Goal: Information Seeking & Learning: Learn about a topic

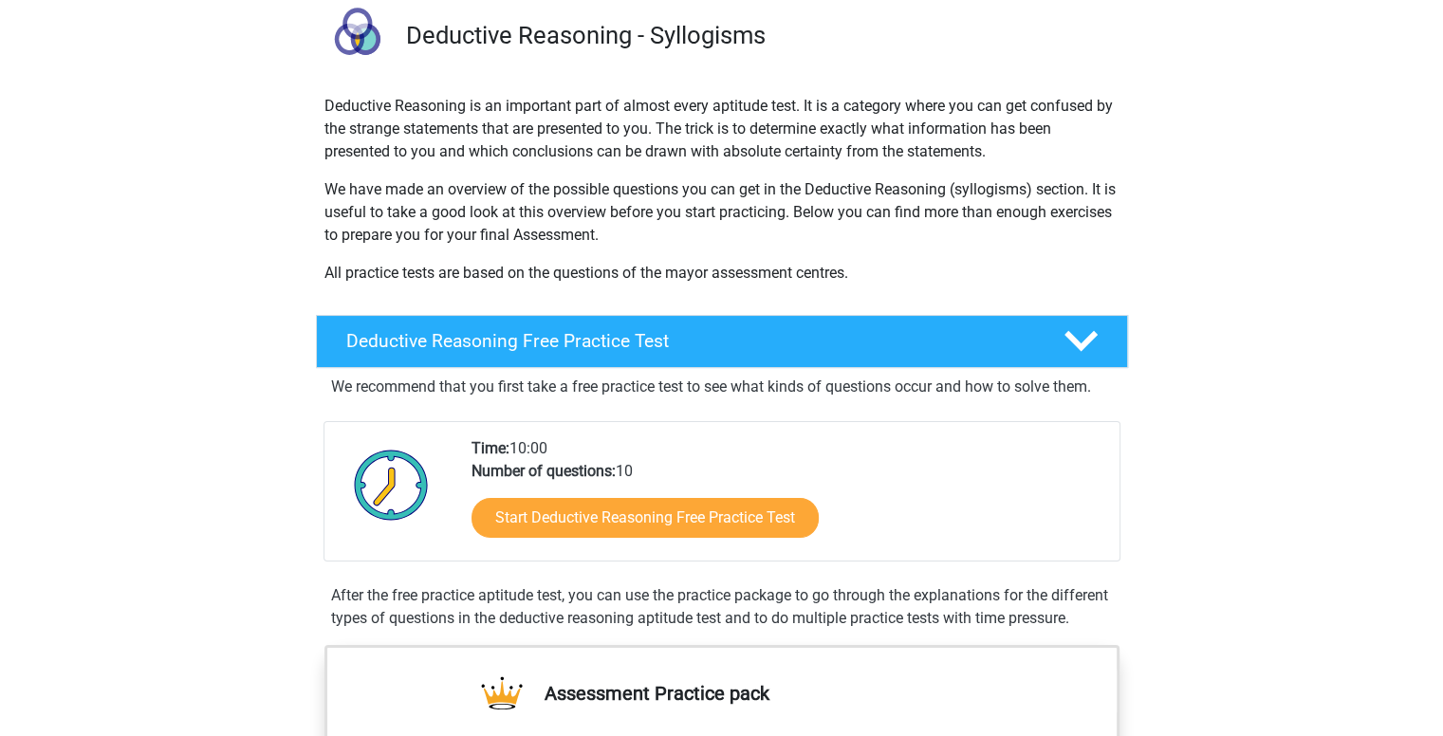
scroll to position [190, 0]
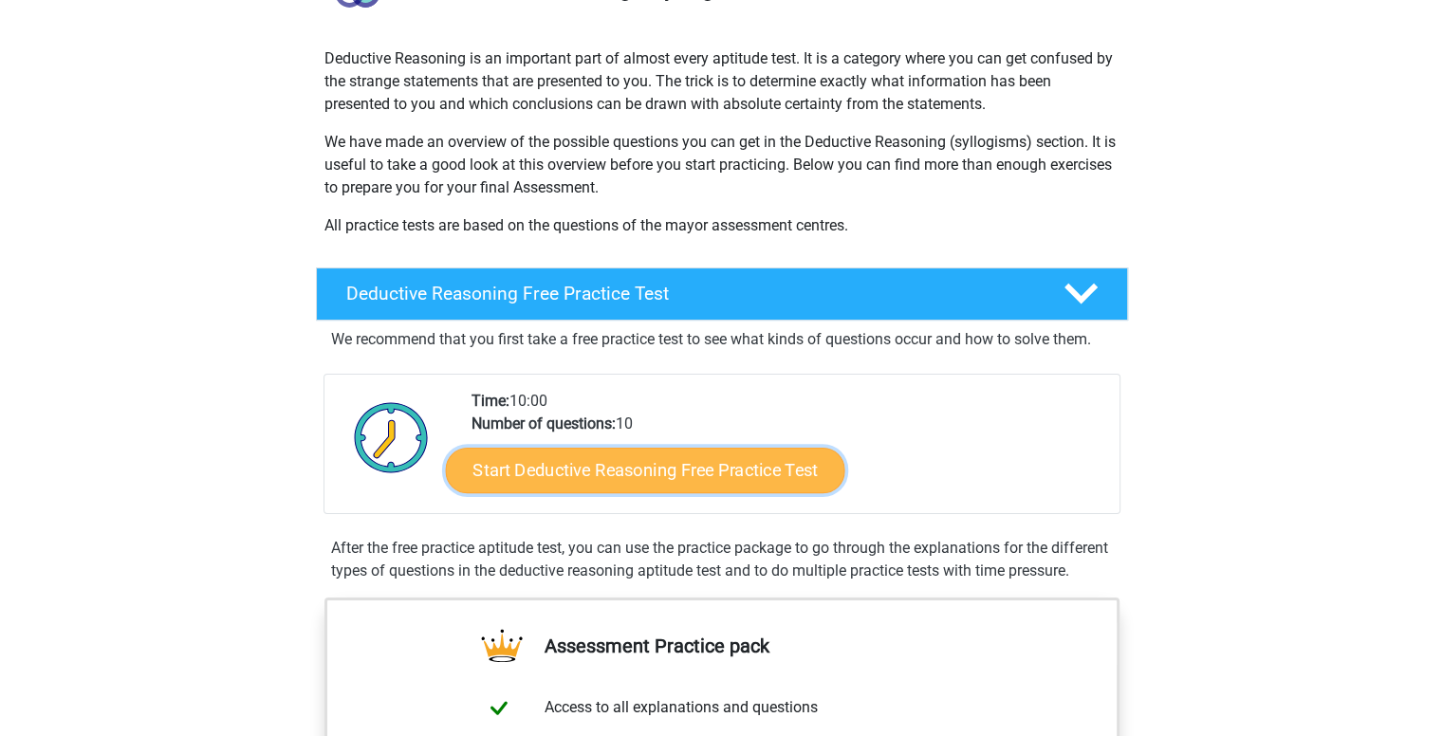
click at [718, 479] on link "Start Deductive Reasoning Free Practice Test" at bounding box center [644, 470] width 399 height 46
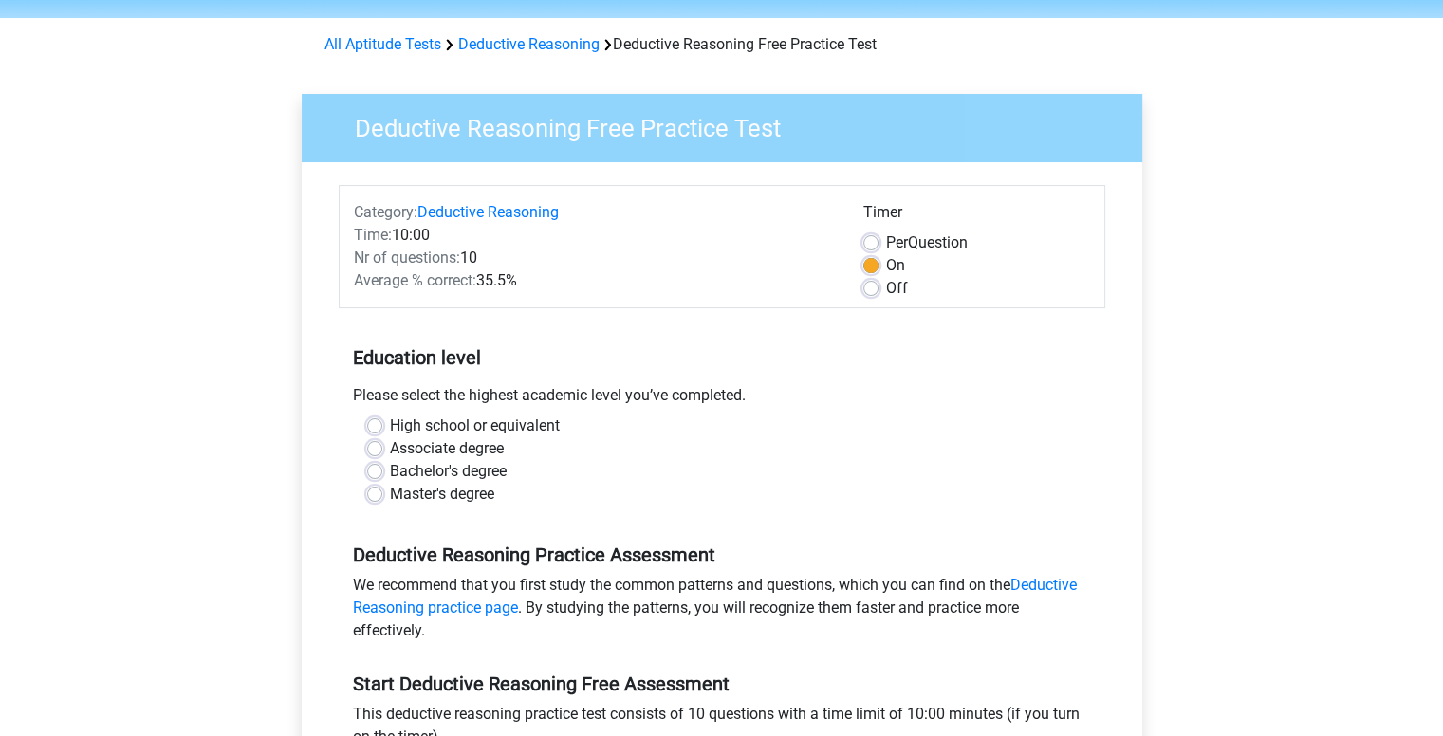
scroll to position [95, 0]
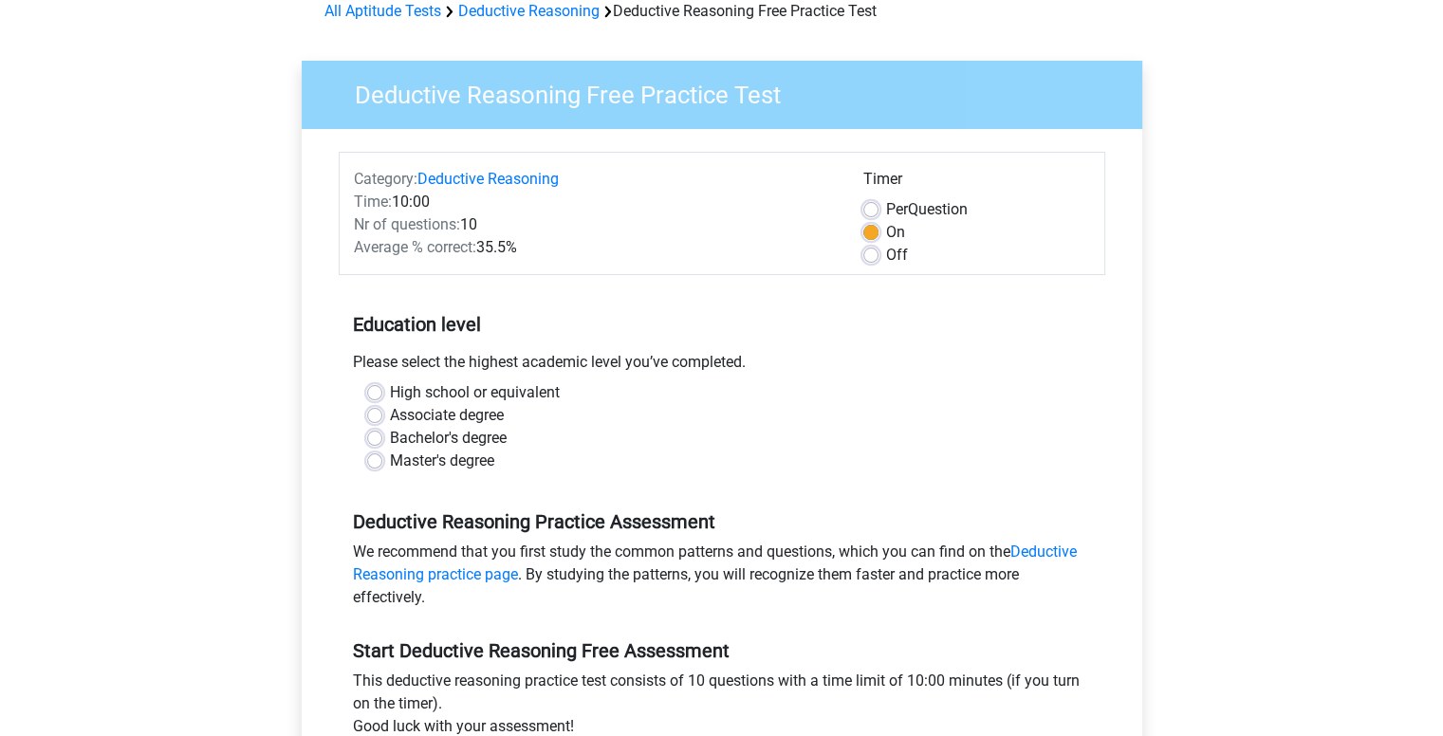
click at [487, 390] on label "High school or equivalent" at bounding box center [475, 392] width 170 height 23
click at [382, 390] on input "High school or equivalent" at bounding box center [374, 390] width 15 height 19
radio input "true"
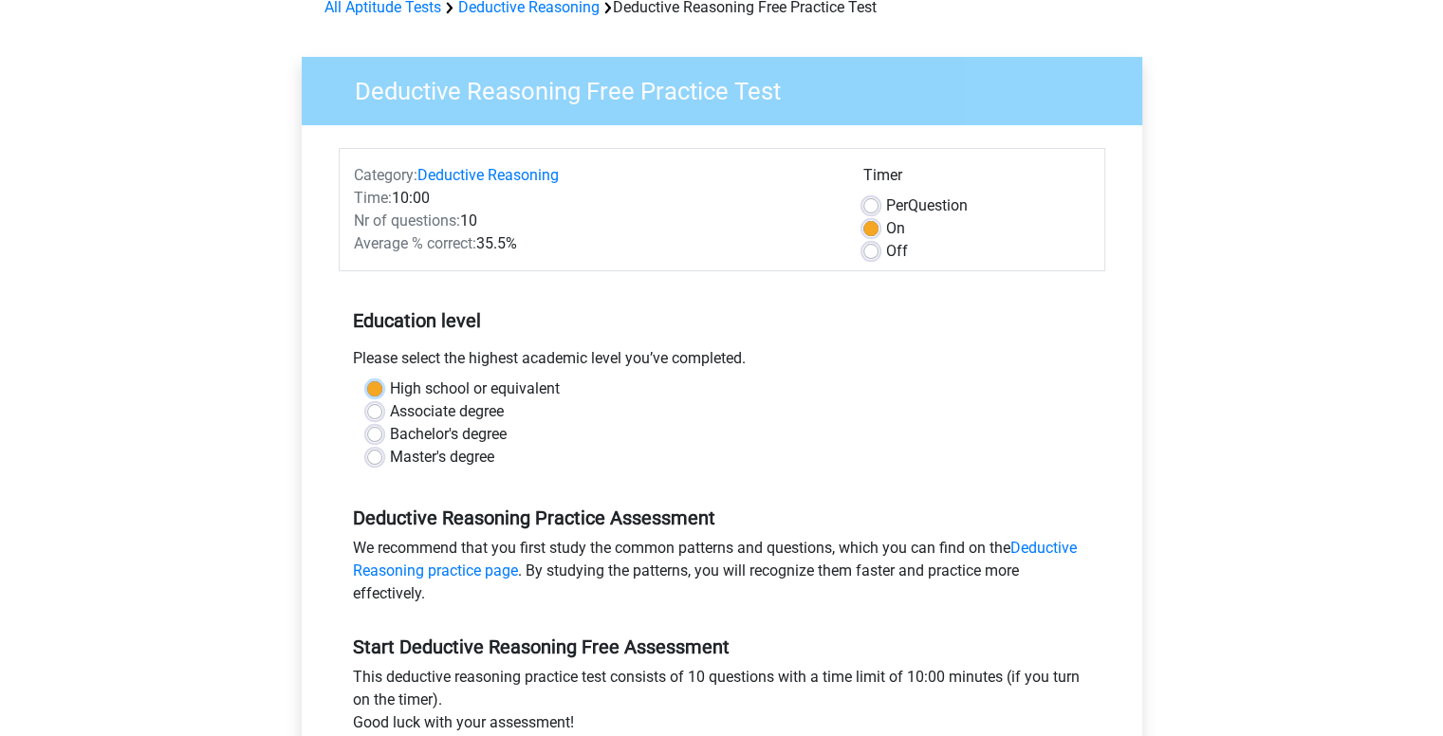
scroll to position [474, 0]
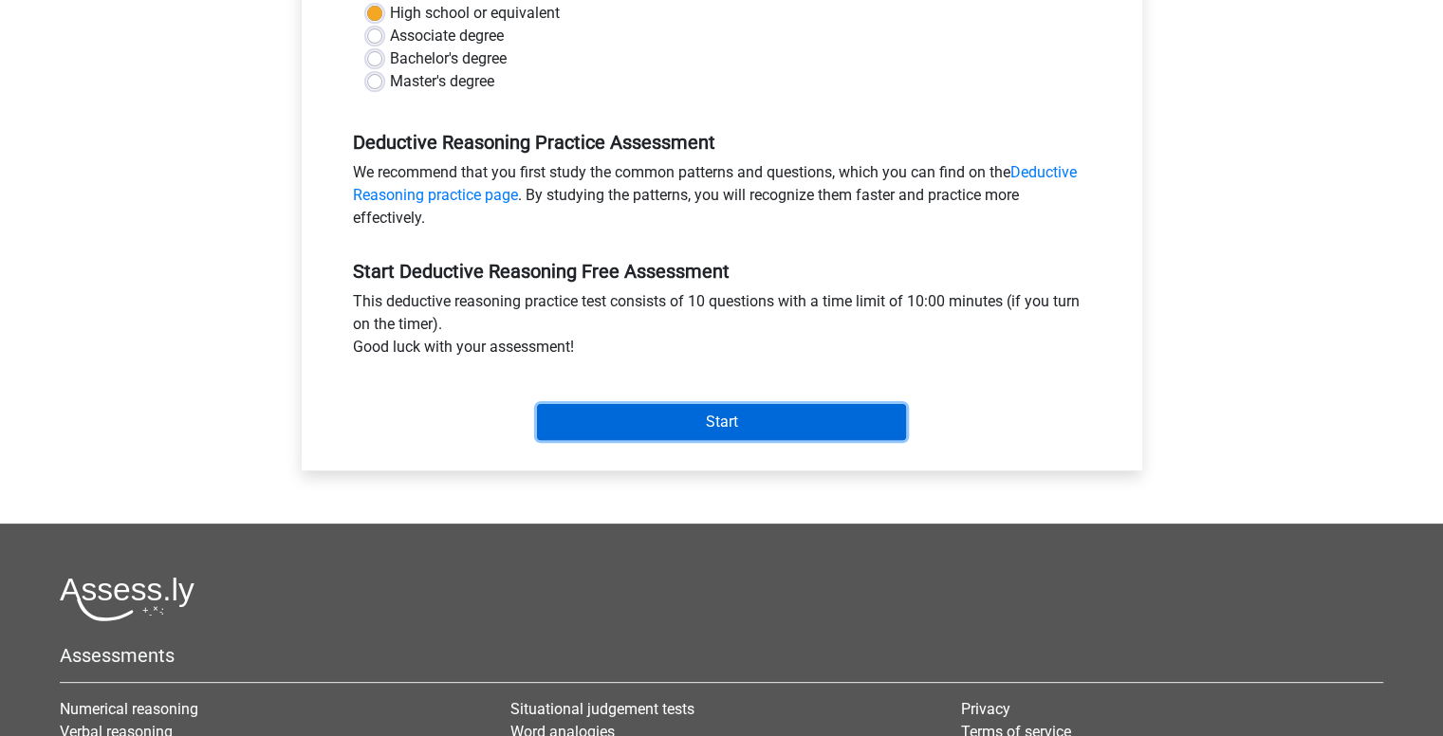
click at [732, 429] on input "Start" at bounding box center [721, 422] width 369 height 36
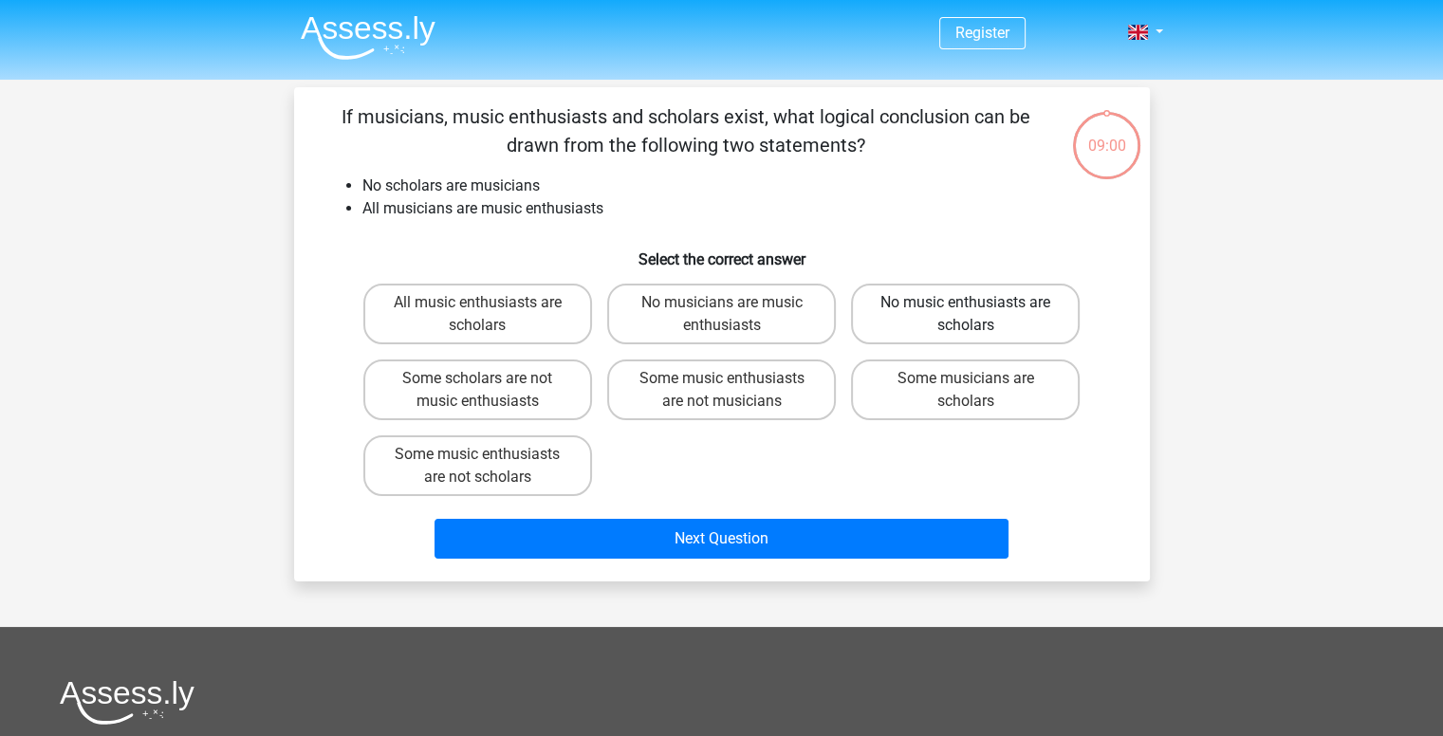
click at [1035, 316] on label "No music enthusiasts are scholars" at bounding box center [965, 314] width 229 height 61
click at [978, 315] on input "No music enthusiasts are scholars" at bounding box center [972, 309] width 12 height 12
radio input "true"
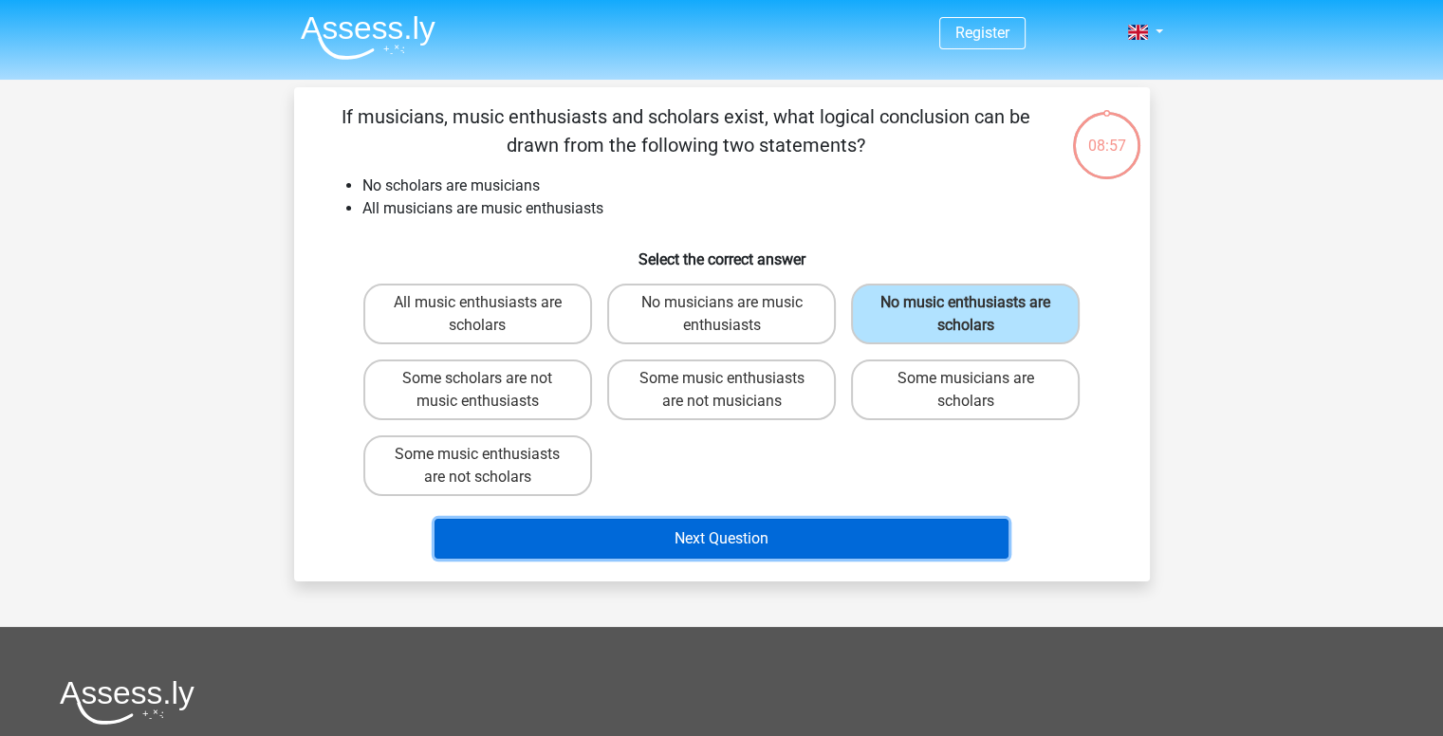
click at [946, 527] on button "Next Question" at bounding box center [721, 539] width 574 height 40
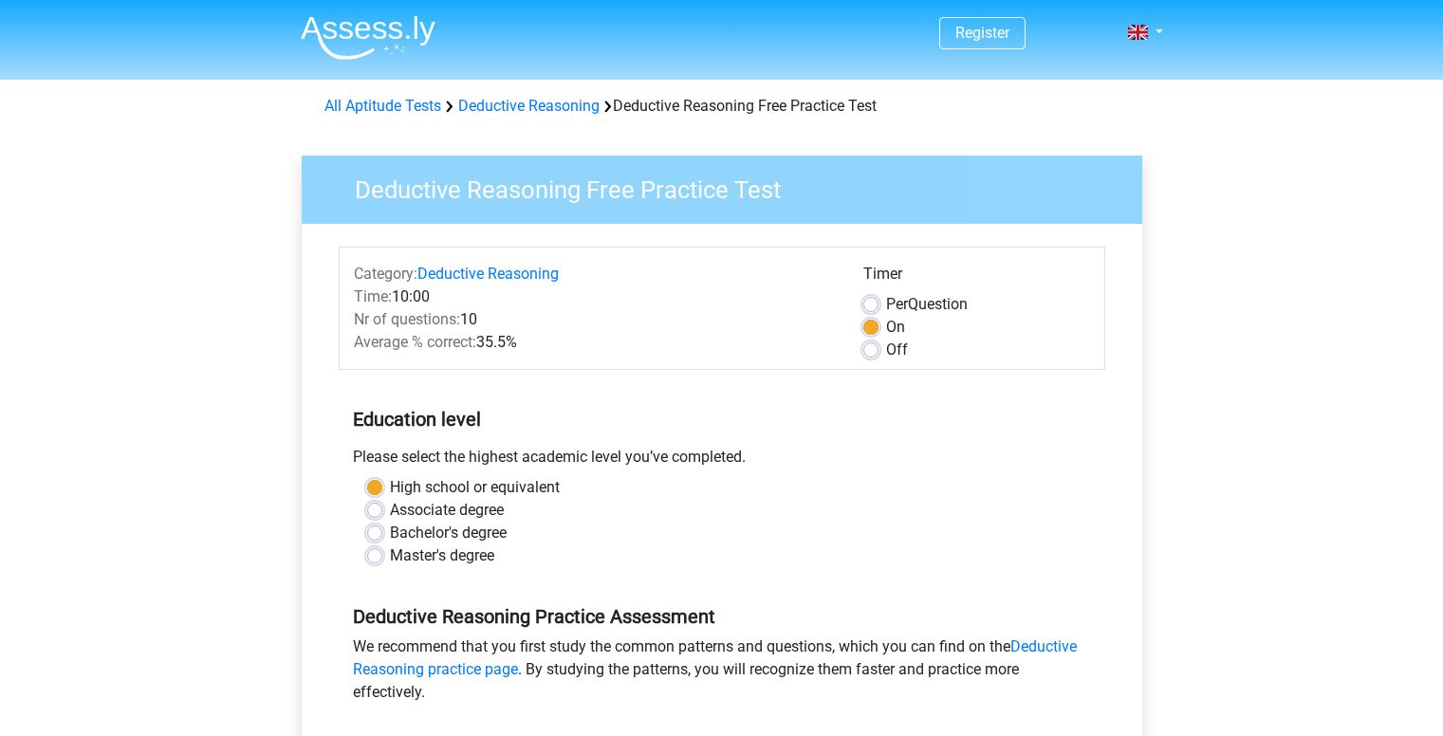
scroll to position [474, 0]
